Goal: Communication & Community: Answer question/provide support

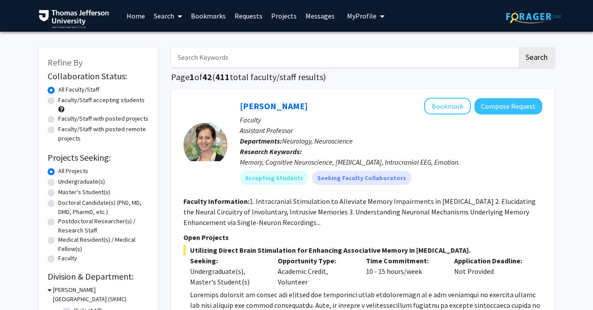
click at [249, 13] on link "Requests" at bounding box center [248, 15] width 37 height 31
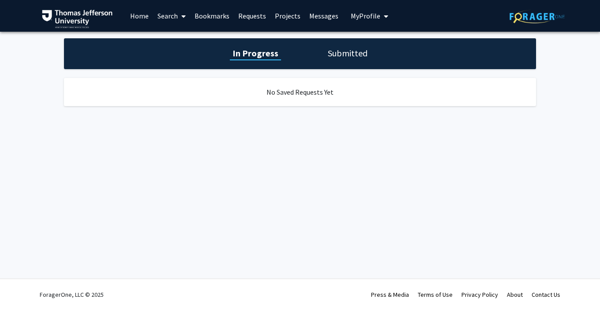
click at [295, 15] on link "Projects" at bounding box center [287, 15] width 34 height 31
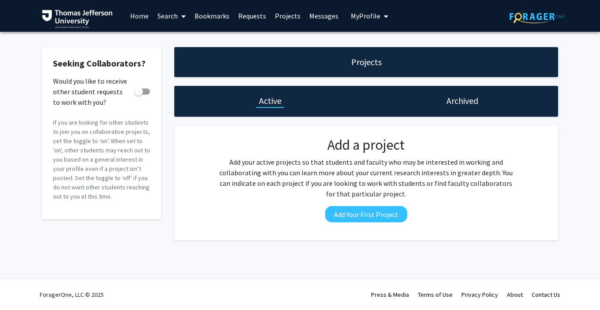
click at [329, 17] on link "Messages" at bounding box center [324, 15] width 38 height 31
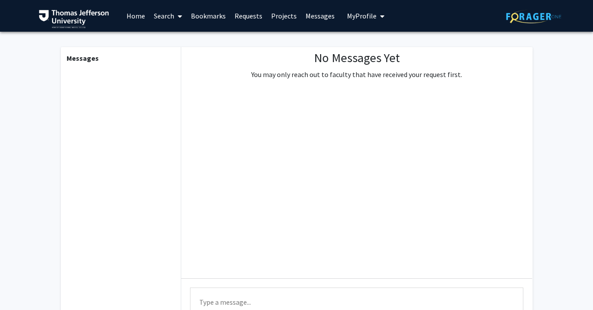
click at [213, 17] on link "Bookmarks" at bounding box center [209, 15] width 44 height 31
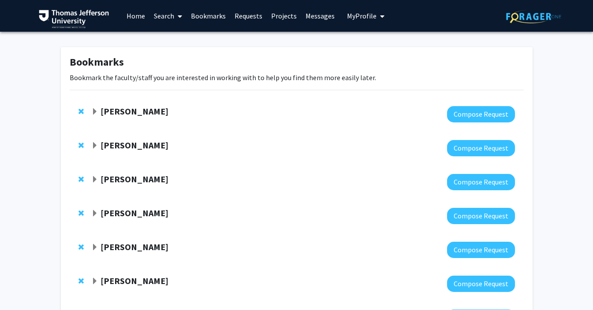
click at [98, 110] on span "Expand Paul Chung Bookmark" at bounding box center [94, 111] width 7 height 7
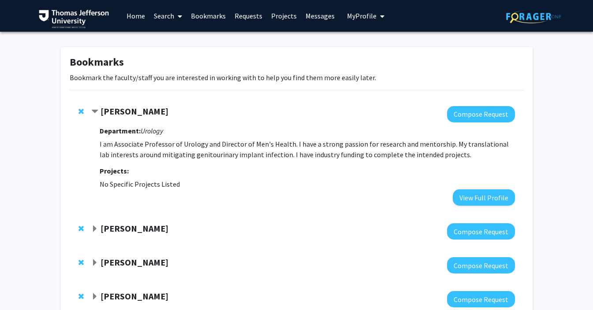
click at [98, 110] on span "Contract Paul Chung Bookmark" at bounding box center [94, 111] width 7 height 7
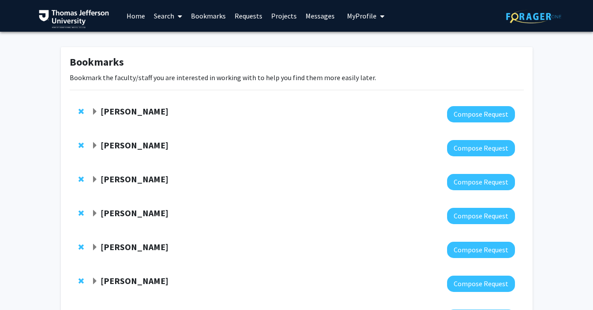
click at [98, 110] on span "Expand Paul Chung Bookmark" at bounding box center [94, 111] width 7 height 7
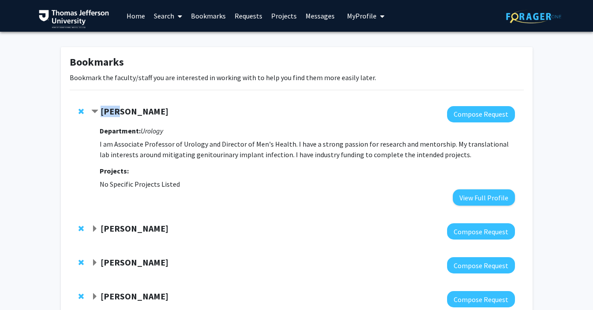
click at [98, 110] on span "Contract Paul Chung Bookmark" at bounding box center [94, 111] width 7 height 7
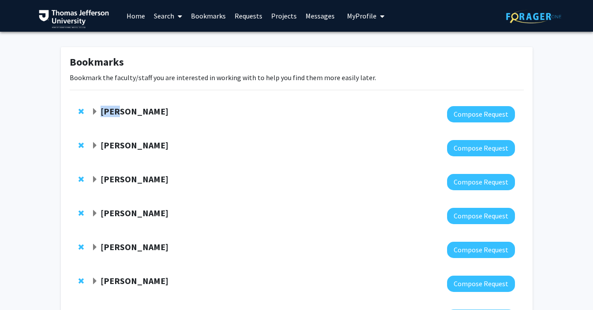
click at [108, 111] on strong "[PERSON_NAME]" at bounding box center [135, 111] width 68 height 11
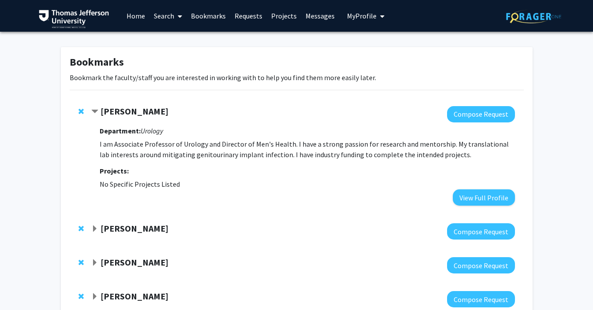
click at [111, 112] on strong "[PERSON_NAME]" at bounding box center [135, 111] width 68 height 11
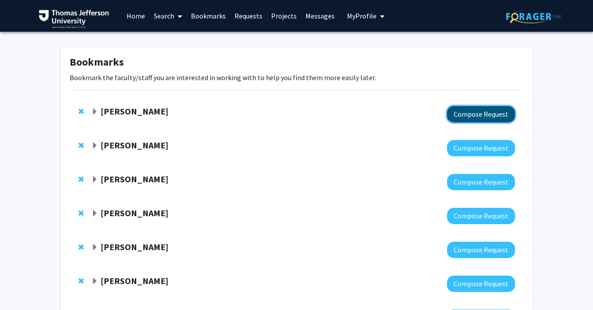
click at [494, 113] on button "Compose Request" at bounding box center [481, 114] width 68 height 16
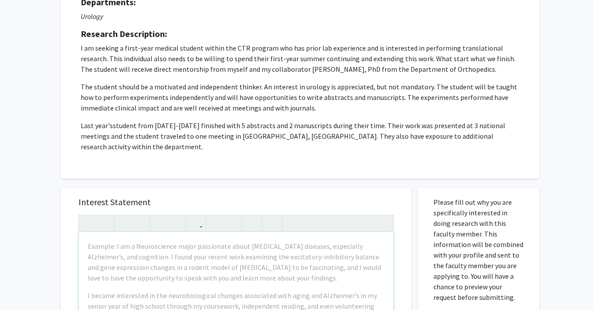
scroll to position [187, 0]
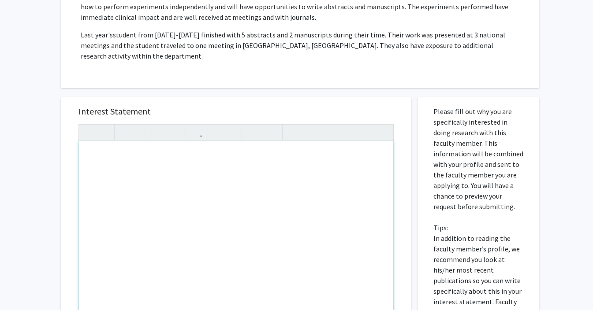
click at [186, 152] on div "Note to users with screen readers: Please press Alt+0 or Option+0 to deactivate…" at bounding box center [236, 243] width 314 height 202
paste div "Note to users with screen readers: Please press Alt+0 or Option+0 to deactivate…"
type textarea "<p>Dear Dr. Chung, </p> <p>I am a current first year medical student at Sidney …"
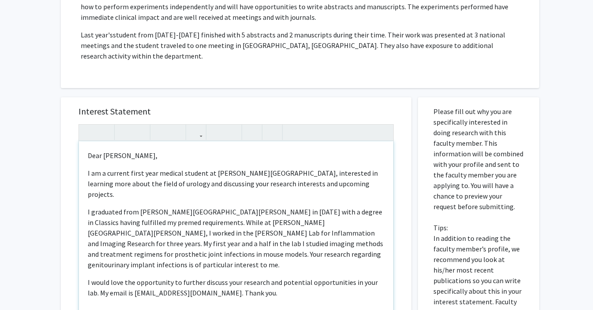
type textarea "<p>Dear Dr. Chung, </p> <p>I am a current first year medical student at Sidney …"
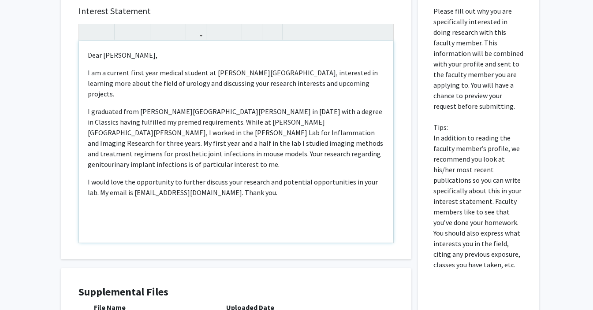
scroll to position [414, 0]
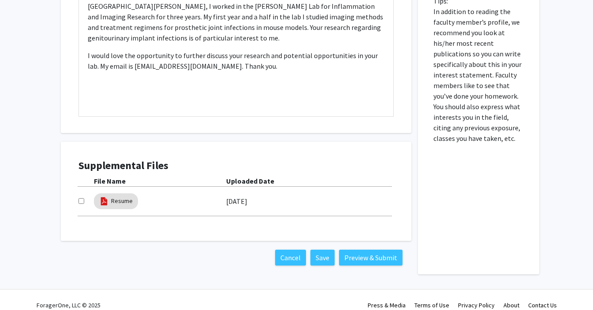
click at [82, 198] on input "checkbox" at bounding box center [81, 201] width 6 height 6
checkbox input "true"
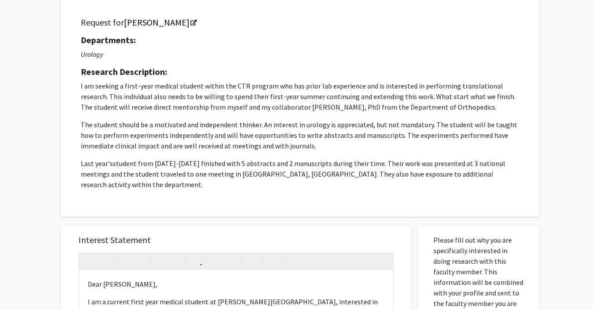
scroll to position [0, 0]
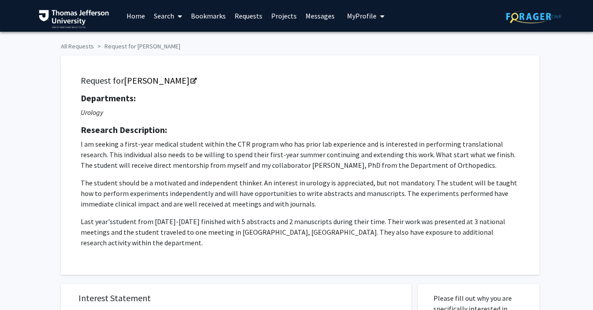
click at [381, 183] on p "The student should be a motivated and independent thinker. An interest in urolo…" at bounding box center [300, 194] width 439 height 32
click at [162, 83] on link "[PERSON_NAME]" at bounding box center [160, 80] width 72 height 11
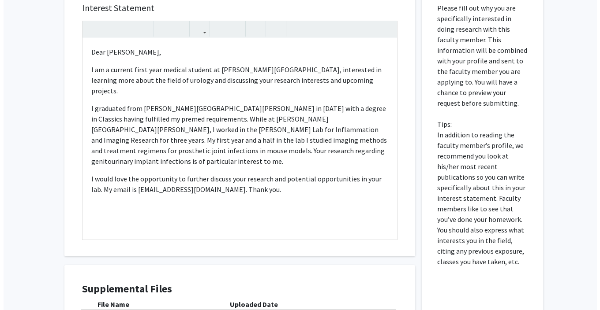
scroll to position [414, 0]
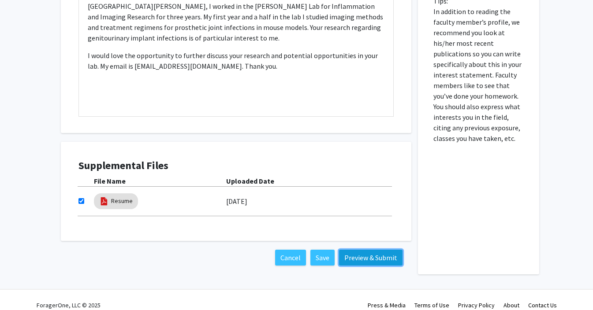
click at [359, 250] on button "Preview & Submit" at bounding box center [371, 258] width 64 height 16
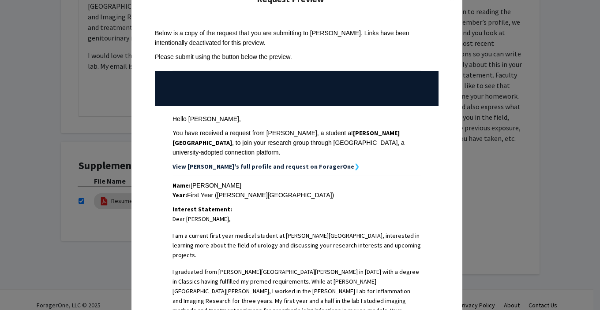
scroll to position [208, 0]
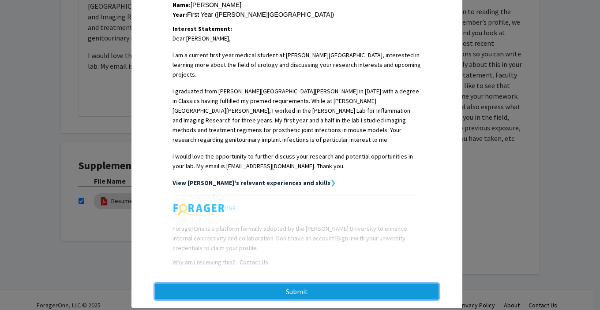
click at [292, 284] on button "Submit" at bounding box center [297, 292] width 284 height 16
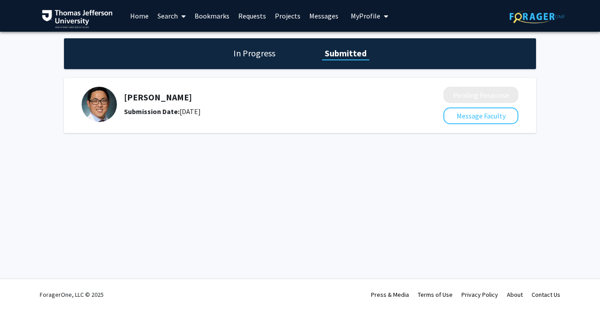
click at [244, 49] on h1 "In Progress" at bounding box center [254, 53] width 47 height 12
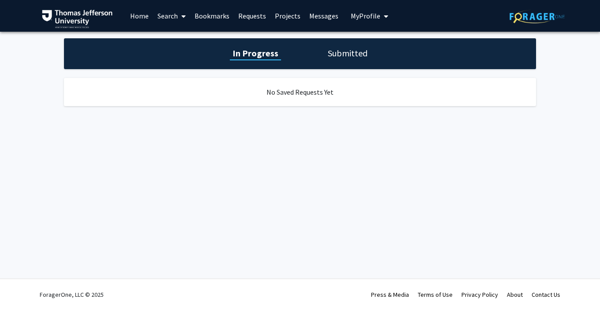
click at [344, 53] on h1 "Submitted" at bounding box center [347, 53] width 45 height 12
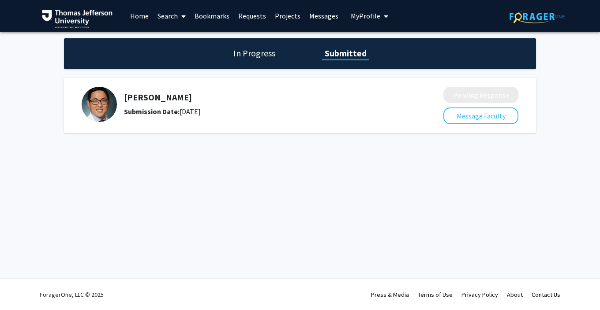
click at [209, 15] on link "Bookmarks" at bounding box center [212, 15] width 44 height 31
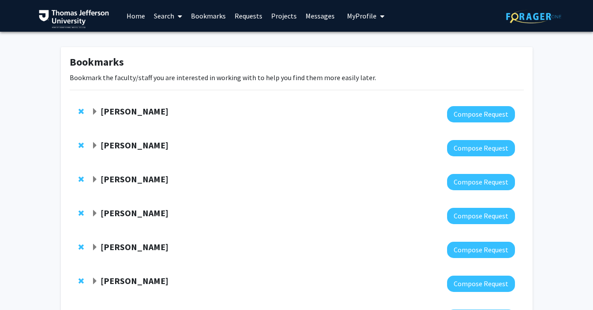
scroll to position [55, 0]
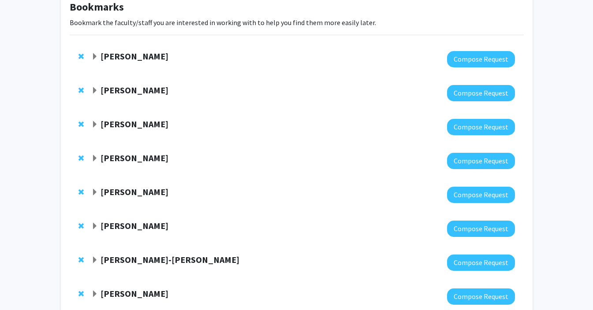
click at [101, 93] on strong "Joel Schuman" at bounding box center [135, 90] width 68 height 11
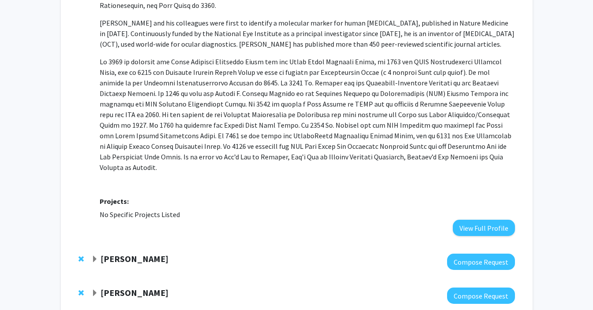
scroll to position [93, 0]
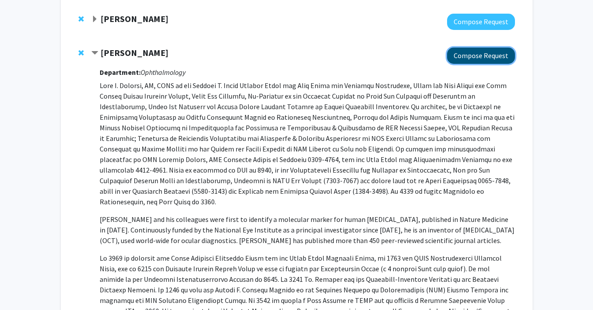
click at [488, 48] on button "Compose Request" at bounding box center [481, 56] width 68 height 16
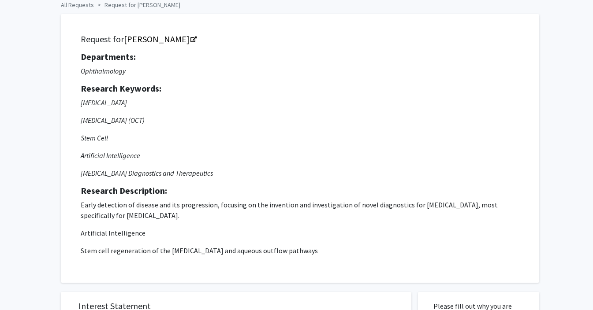
scroll to position [132, 0]
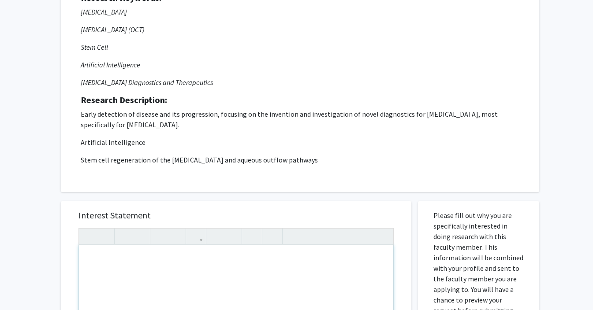
paste div "Note to users with screen readers: Please press Alt+0 or Option+0 to deactivate…"
type textarea "<p>Dear Dr. Schuman, </p> <p>I am a current first year medical student at Sidne…"
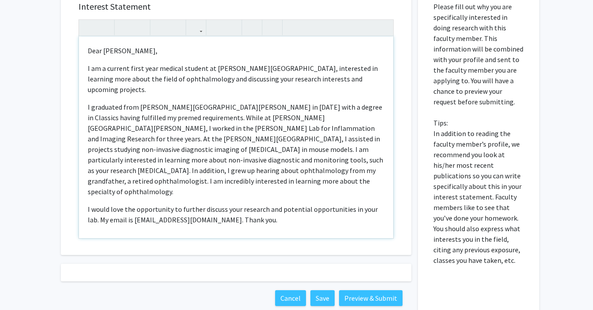
scroll to position [314, 0]
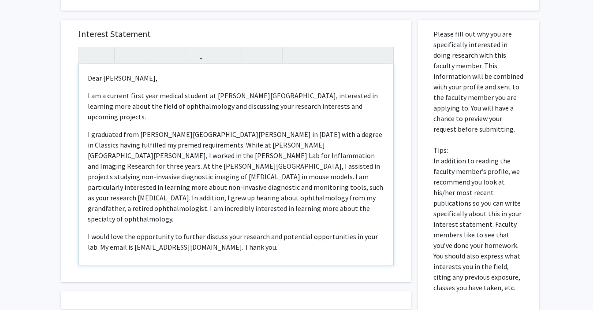
type textarea "<p>Dear Dr. Schuman, </p> <p>I am a current first year medical student at Sidne…"
click at [101, 74] on p "Dear Dr. Schuman," at bounding box center [236, 78] width 297 height 11
click at [86, 86] on div "Dear Dr. Schuman,  I am a current first year medical student at Sidney Kimmel…" at bounding box center [236, 165] width 314 height 202
click at [87, 82] on div "Dear Dr. Schuman,  I am a current first year medical student at Sidney Kimmel…" at bounding box center [236, 165] width 314 height 202
drag, startPoint x: 253, startPoint y: 226, endPoint x: 75, endPoint y: 62, distance: 241.9
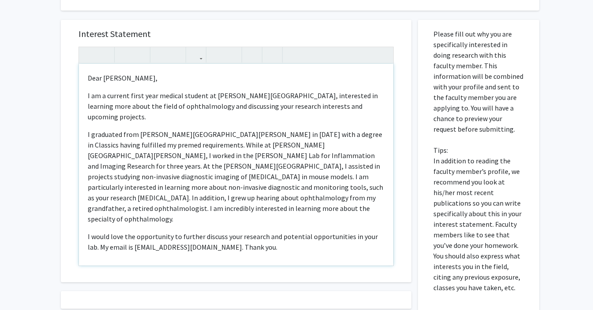
click at [75, 62] on div "Interest Statement Dear Dr. Schuman,  I am a current first year medical stude…" at bounding box center [236, 151] width 333 height 263
click at [132, 127] on div "Dear Dr. Schuman,  I am a current first year medical student at Sidney Kimmel…" at bounding box center [236, 165] width 314 height 202
drag, startPoint x: 132, startPoint y: 127, endPoint x: 285, endPoint y: 239, distance: 189.8
click at [285, 239] on div "Dear Dr. Schuman,  I am a current first year medical student at Sidney Kimmel…" at bounding box center [236, 165] width 314 height 202
click at [286, 239] on div "Dear Dr. Schuman,  I am a current first year medical student at Sidney Kimmel…" at bounding box center [236, 165] width 314 height 202
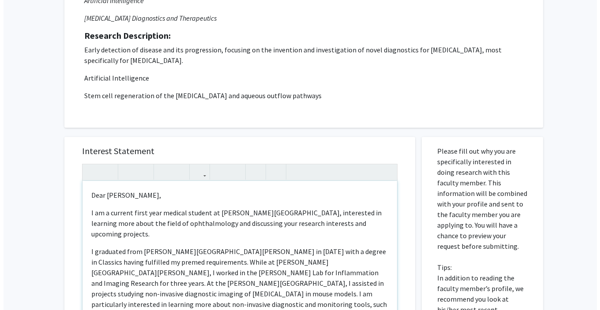
scroll to position [392, 0]
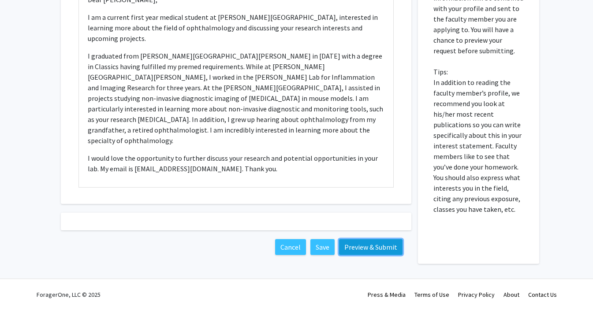
click at [359, 246] on button "Preview & Submit" at bounding box center [371, 247] width 64 height 16
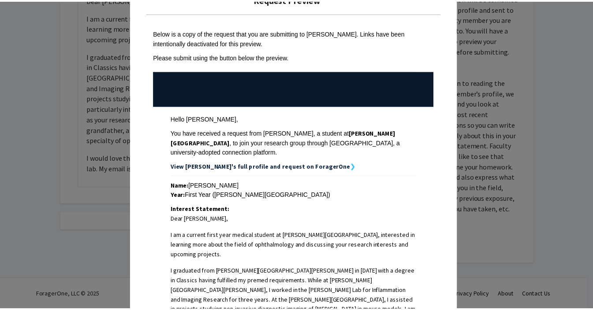
scroll to position [0, 0]
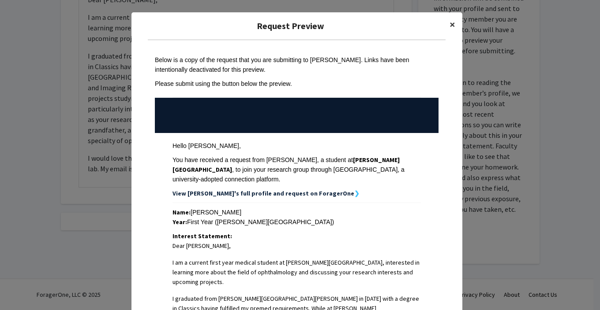
click at [453, 28] on button "×" at bounding box center [452, 24] width 20 height 25
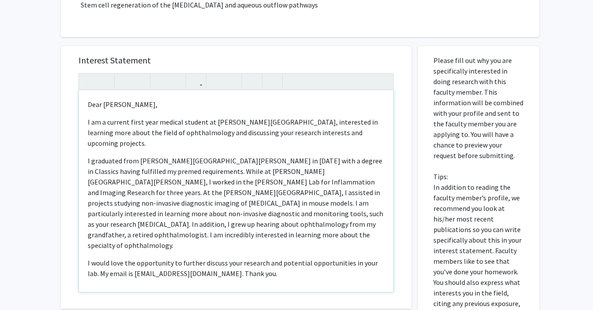
scroll to position [392, 0]
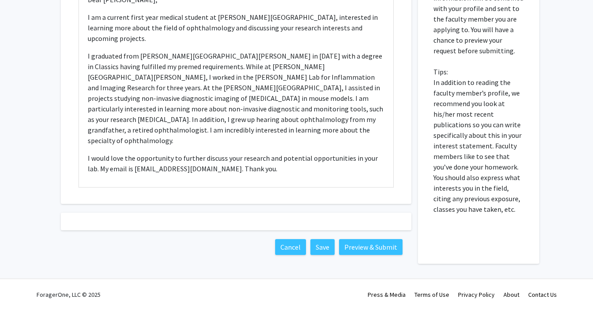
drag, startPoint x: 213, startPoint y: 220, endPoint x: 206, endPoint y: 225, distance: 8.6
click at [213, 220] on div at bounding box center [236, 222] width 351 height 18
click at [206, 173] on div "Dear Dr. Schuman,  I am a current first year medical student at Sidney Kimmel…" at bounding box center [236, 86] width 314 height 202
click at [357, 219] on div at bounding box center [236, 222] width 351 height 18
click at [354, 241] on button "Preview & Submit" at bounding box center [371, 247] width 64 height 16
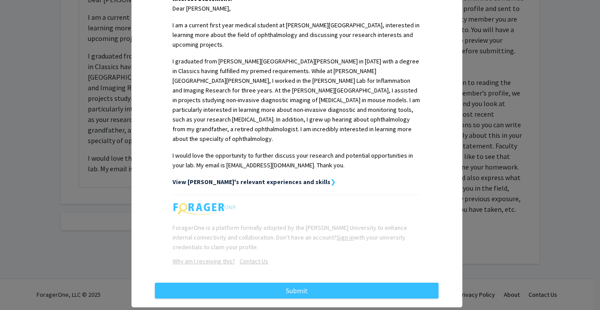
scroll to position [247, 0]
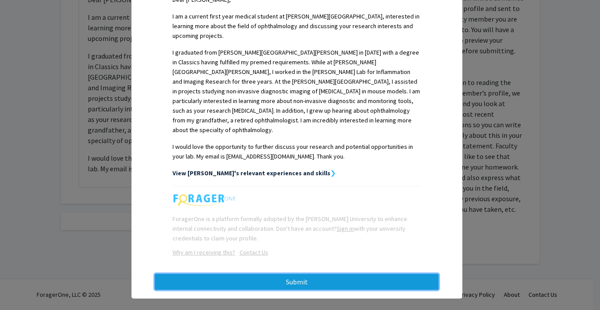
click at [300, 274] on button "Submit" at bounding box center [297, 282] width 284 height 16
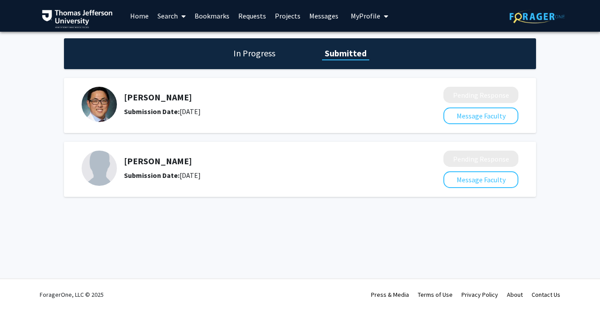
click at [212, 15] on link "Bookmarks" at bounding box center [212, 15] width 44 height 31
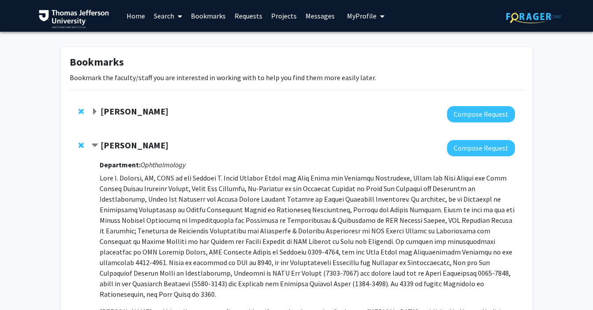
click at [123, 142] on strong "Joel Schuman" at bounding box center [135, 145] width 68 height 11
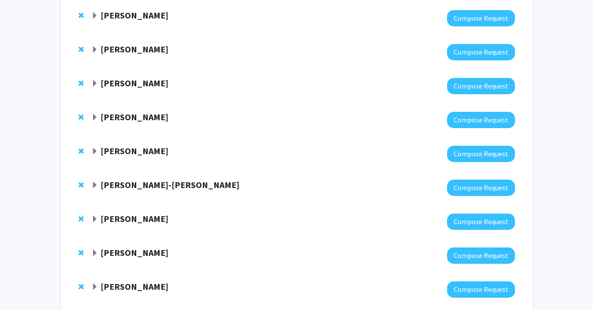
scroll to position [142, 0]
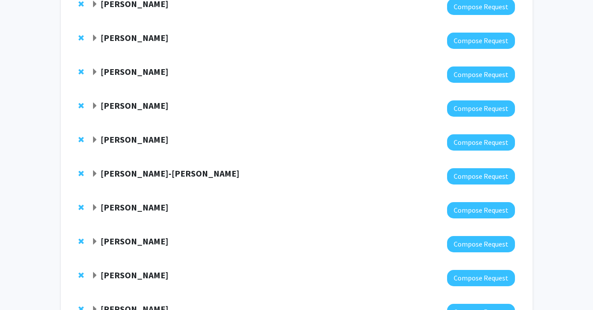
click at [124, 209] on strong "Arielle Thal" at bounding box center [135, 207] width 68 height 11
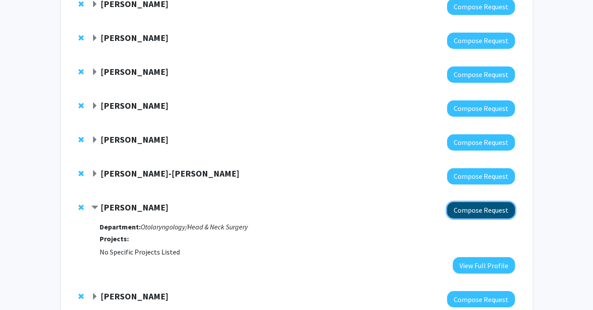
click at [470, 211] on button "Compose Request" at bounding box center [481, 210] width 68 height 16
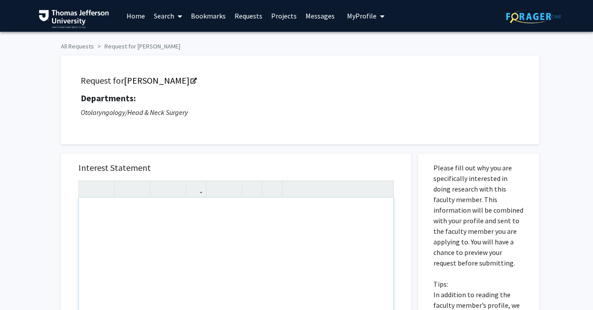
click at [183, 224] on div "Note to users with screen readers: Please press Alt+0 or Option+0 to deactivate…" at bounding box center [236, 299] width 314 height 202
paste div "Note to users with screen readers: Please press Alt+0 or Option+0 to deactivate…"
type textarea "<p>Dear Dr. Thal, </p> <p>I am a current first year medical student at Sidney K…"
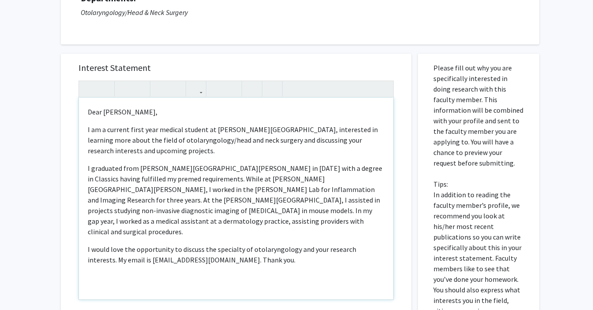
scroll to position [122, 0]
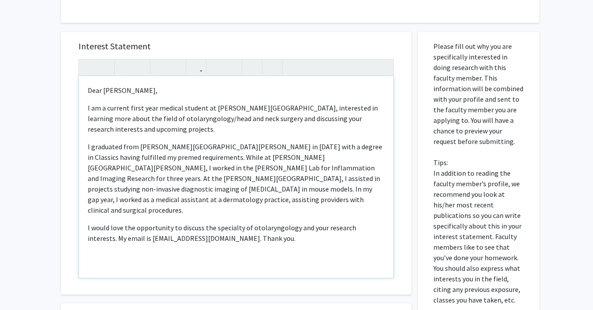
type textarea "<p>Dear Dr. Thal, </p> <p>I am a current first year medical student at Sidney K…"
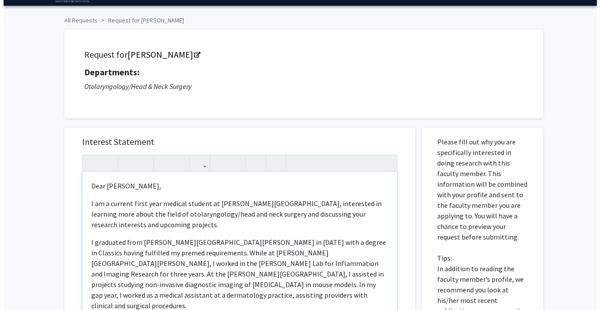
scroll to position [213, 0]
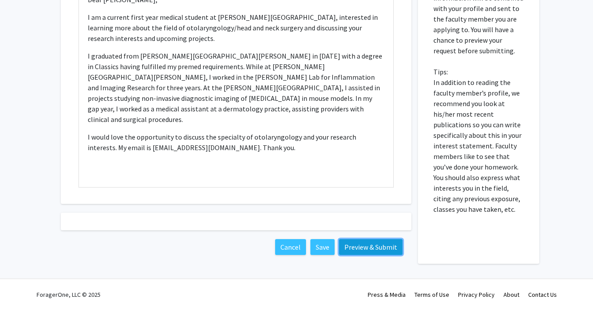
click at [385, 247] on button "Preview & Submit" at bounding box center [371, 247] width 64 height 16
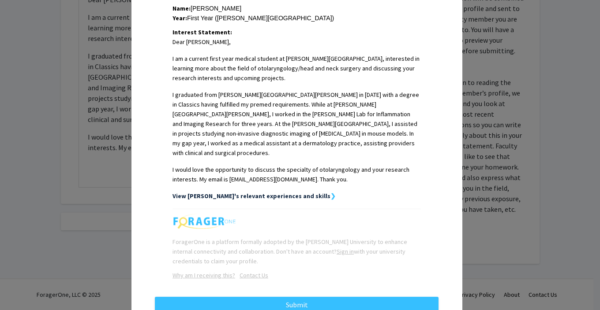
scroll to position [227, 0]
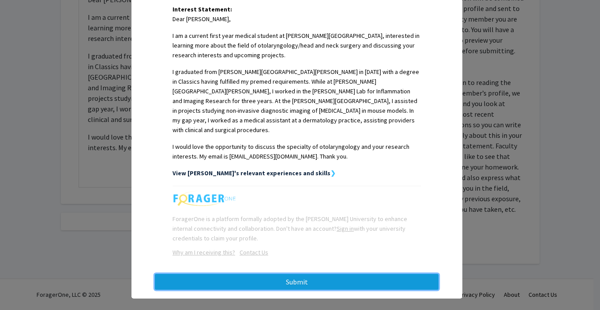
click at [301, 276] on button "Submit" at bounding box center [297, 282] width 284 height 16
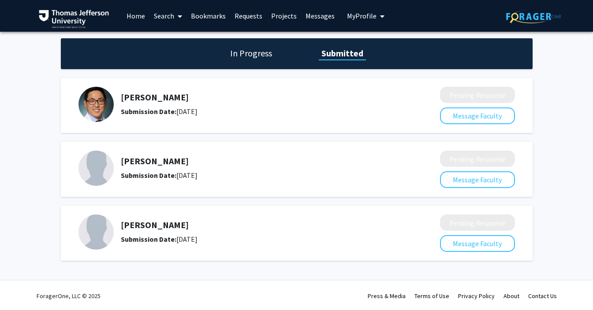
click at [245, 17] on link "Requests" at bounding box center [248, 15] width 37 height 31
click at [241, 14] on link "Requests" at bounding box center [248, 15] width 37 height 31
click at [209, 10] on link "Bookmarks" at bounding box center [209, 15] width 44 height 31
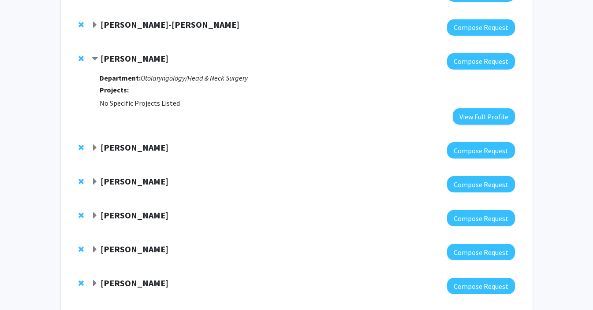
scroll to position [373, 0]
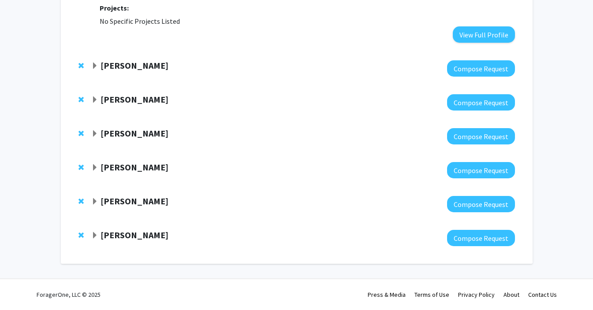
click at [125, 131] on strong "Meghan Nahass" at bounding box center [135, 133] width 68 height 11
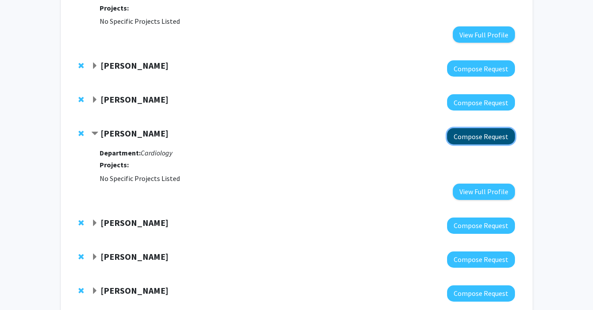
click at [471, 138] on button "Compose Request" at bounding box center [481, 136] width 68 height 16
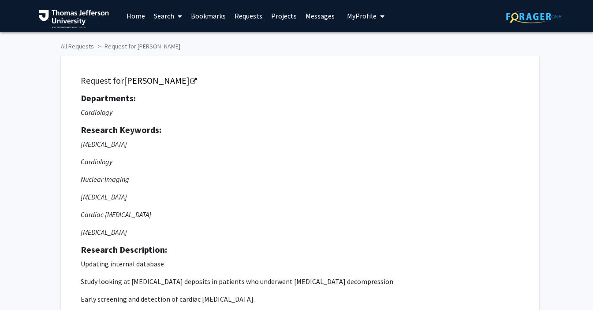
scroll to position [198, 0]
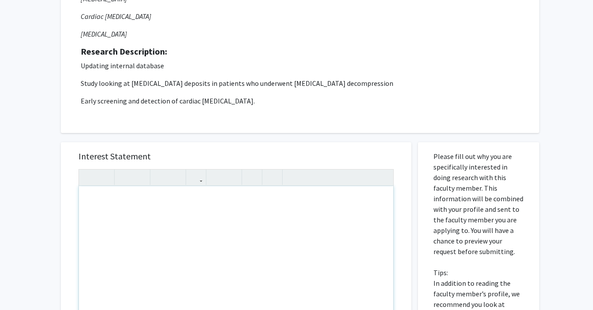
click at [246, 206] on div "Note to users with screen readers: Please press Alt+0 or Option+0 to deactivate…" at bounding box center [236, 288] width 314 height 202
paste div "Note to users with screen readers: Please press Alt+0 or Option+0 to deactivate…"
type textarea "<p>Dear Dr. Nahass, </p> <p>I am a current first year medical student at Sidney…"
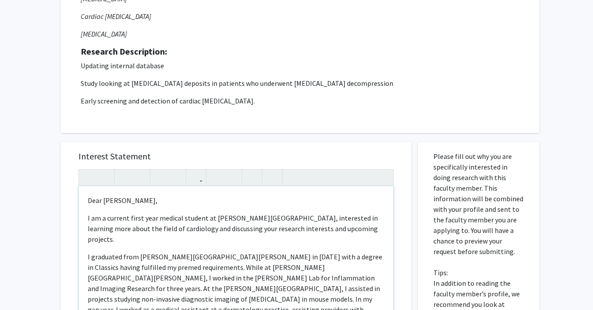
scroll to position [346, 0]
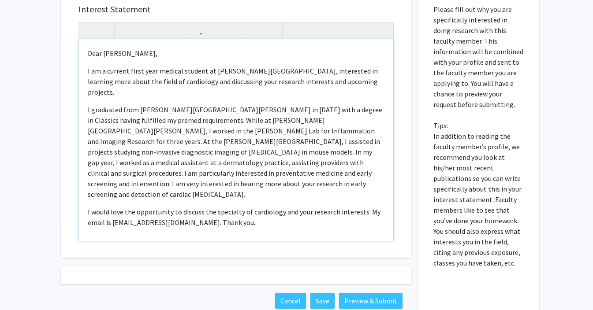
type textarea "<p>Dear Dr. Nahass, </p> <p>I am a current first year medical student at Sidney…"
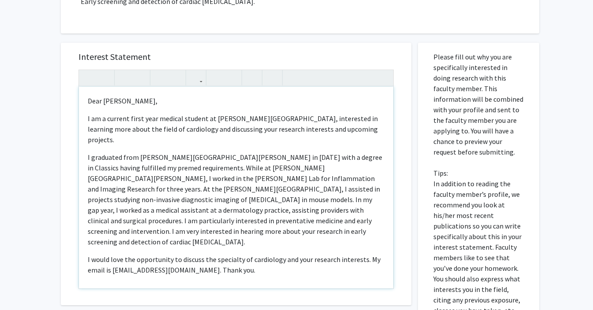
scroll to position [310, 0]
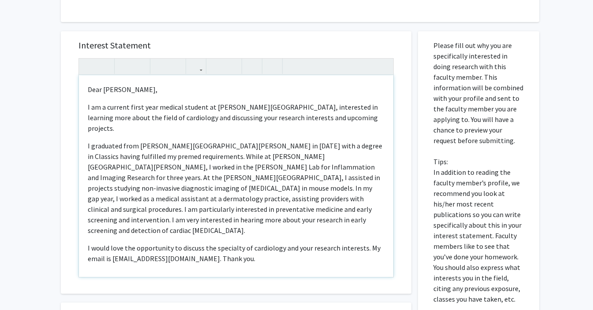
drag, startPoint x: 266, startPoint y: 234, endPoint x: 220, endPoint y: 177, distance: 72.7
click at [220, 177] on div "Dear Dr. Nahass,  I am a current first year medical student at Sidney Kimmel …" at bounding box center [236, 176] width 314 height 202
click at [220, 177] on p "I graduated from Johns Hopkins in 2024 with a degree in Classics having fulfill…" at bounding box center [236, 188] width 297 height 95
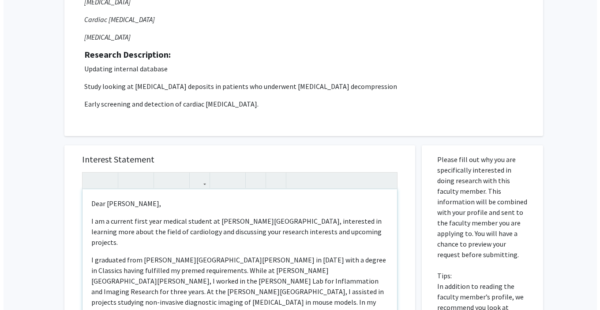
scroll to position [400, 0]
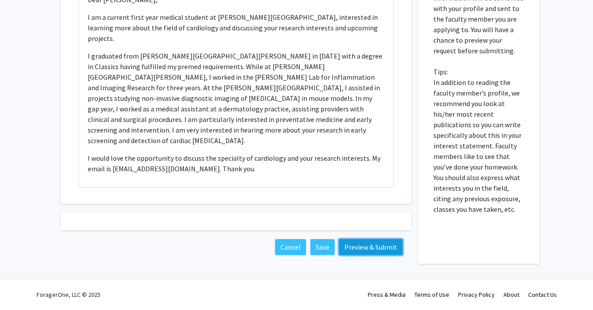
click at [363, 244] on button "Preview & Submit" at bounding box center [371, 247] width 64 height 16
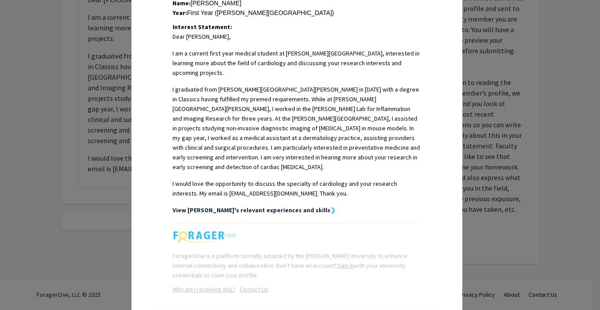
scroll to position [237, 0]
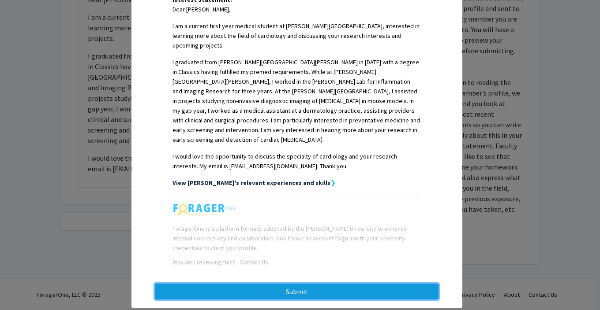
click at [308, 284] on button "Submit" at bounding box center [297, 292] width 284 height 16
